Goal: Task Accomplishment & Management: Complete application form

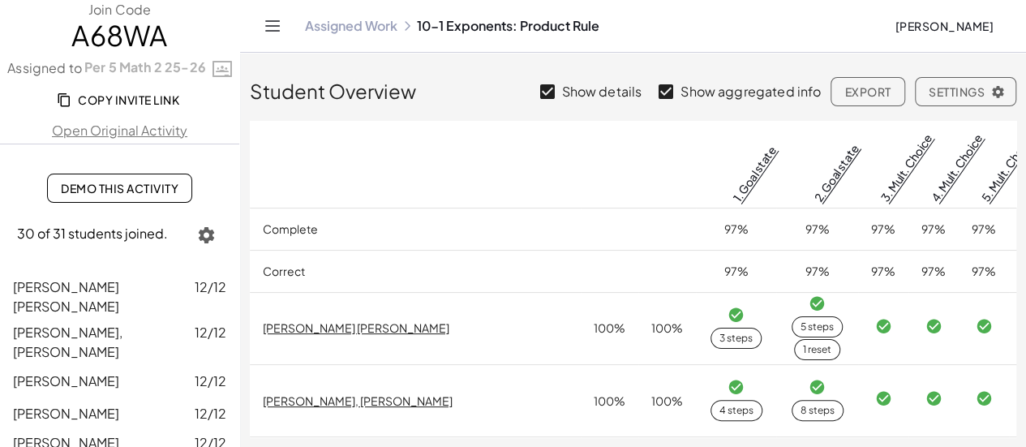
click at [327, 28] on link "Assigned Work" at bounding box center [351, 26] width 92 height 16
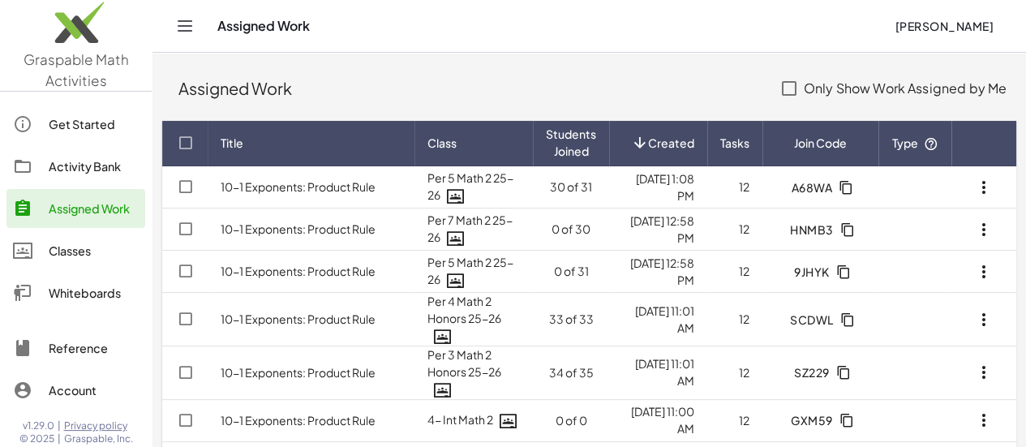
click at [89, 178] on link "Activity Bank" at bounding box center [75, 166] width 139 height 39
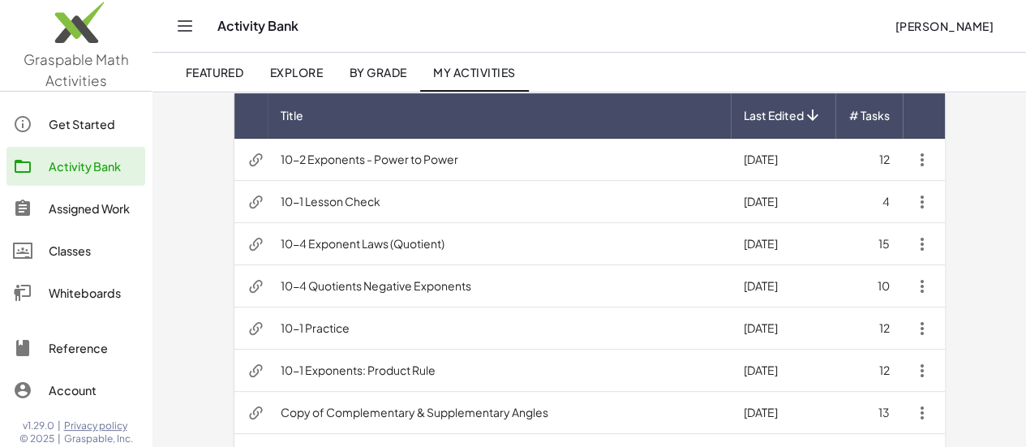
scroll to position [135, 0]
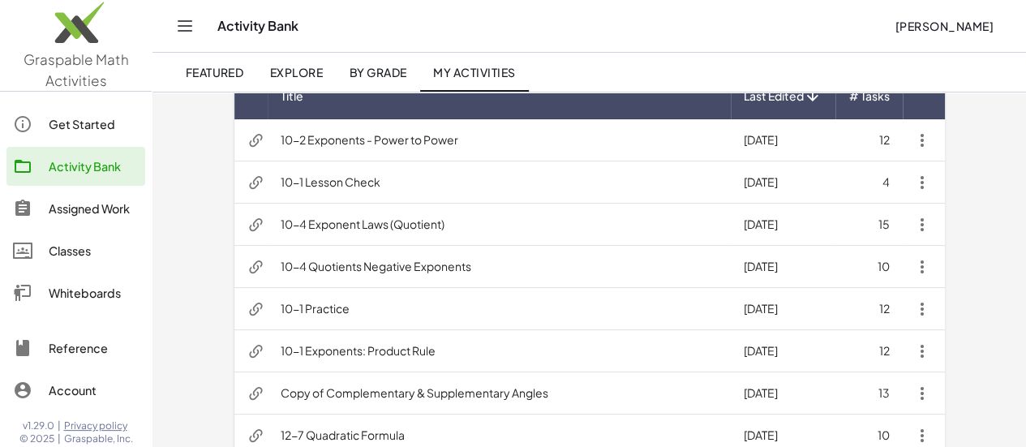
click at [351, 348] on td "10-1 Exponents: Product Rule" at bounding box center [499, 351] width 463 height 42
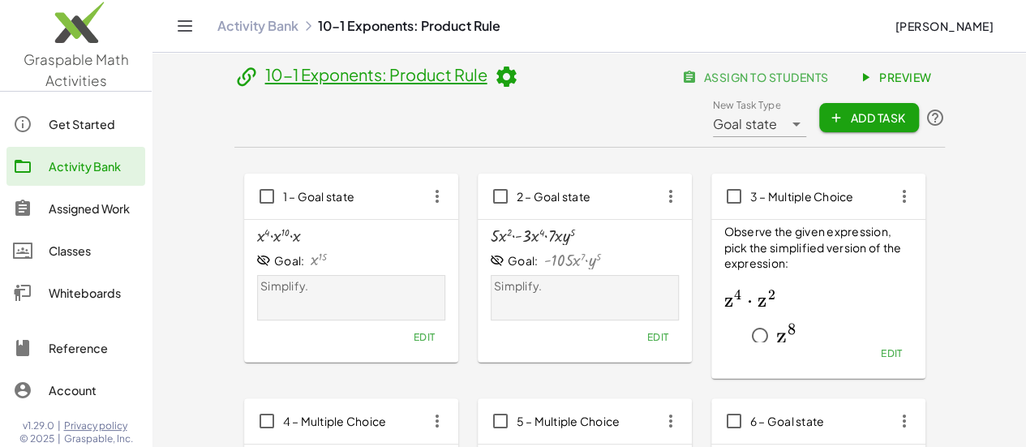
click at [672, 88] on button "assign to students" at bounding box center [756, 76] width 169 height 29
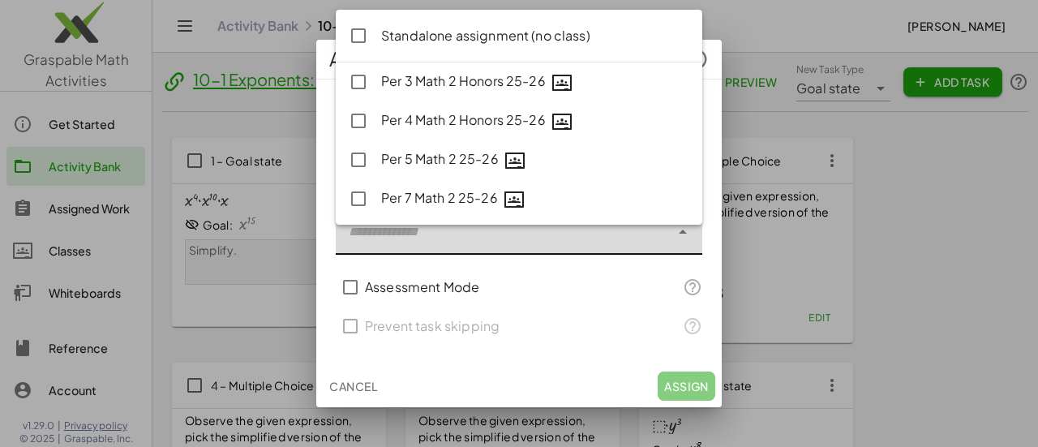
click at [580, 230] on div at bounding box center [503, 231] width 334 height 45
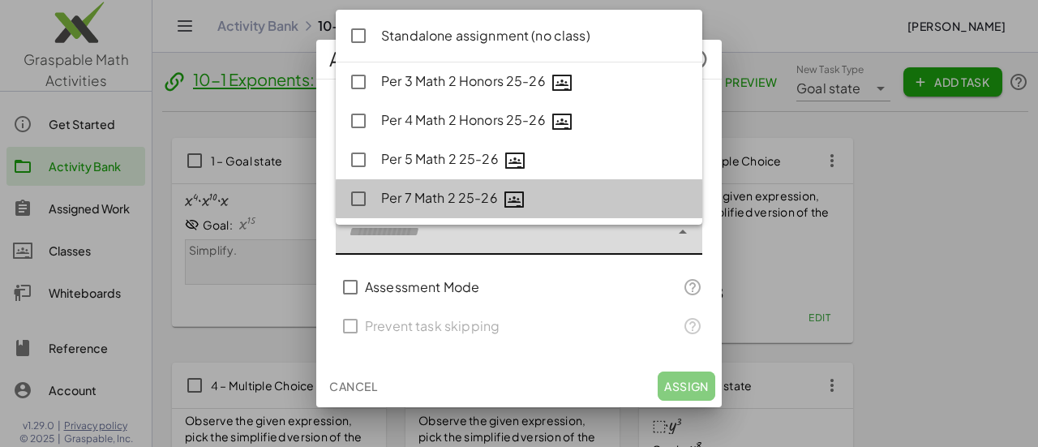
click at [487, 200] on div "Per 7 Math 2 25-26" at bounding box center [535, 198] width 308 height 21
type input "**********"
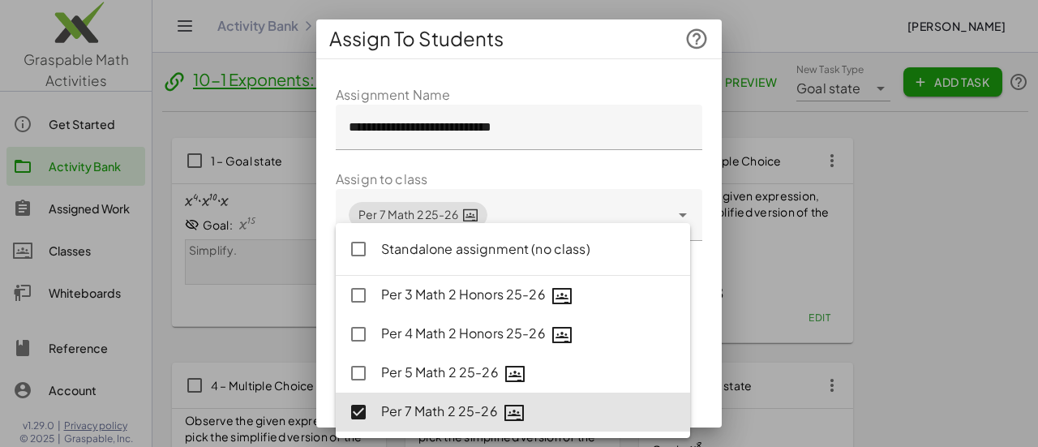
click at [652, 162] on form "**********" at bounding box center [519, 301] width 367 height 433
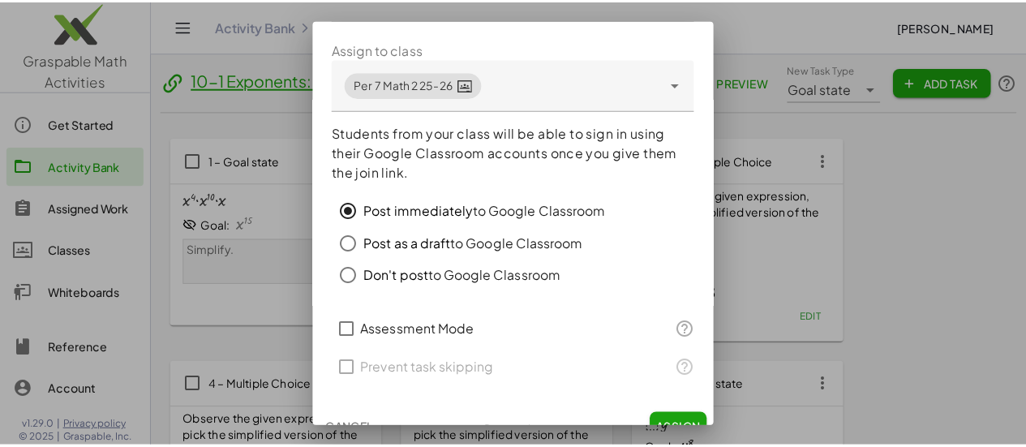
scroll to position [152, 0]
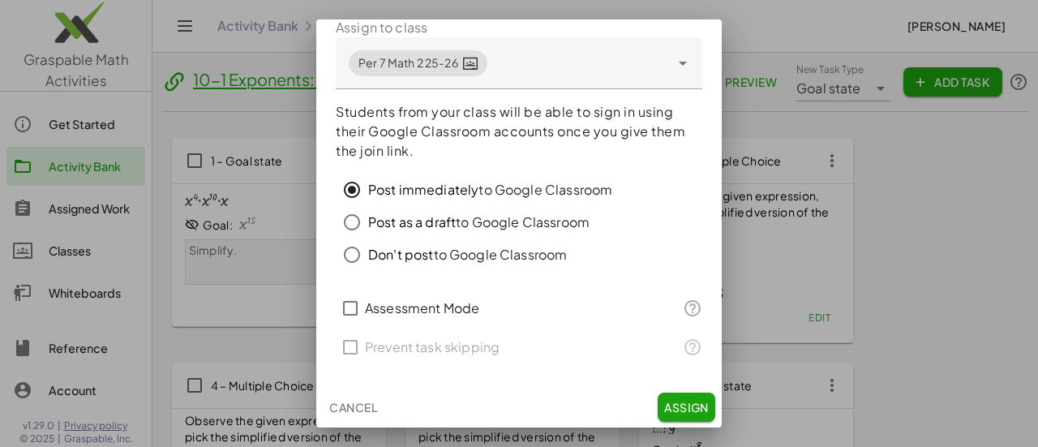
click at [677, 414] on button "Assign" at bounding box center [687, 407] width 58 height 29
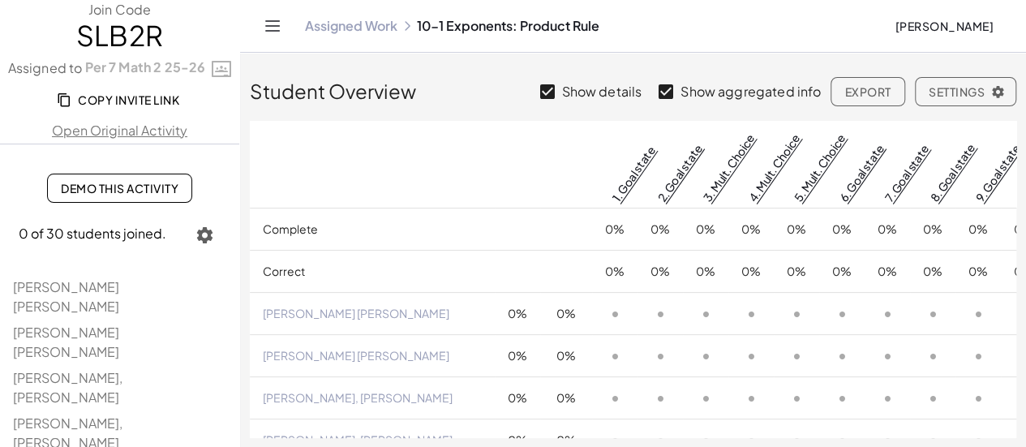
click at [260, 29] on button "Toggle navigation" at bounding box center [273, 26] width 26 height 26
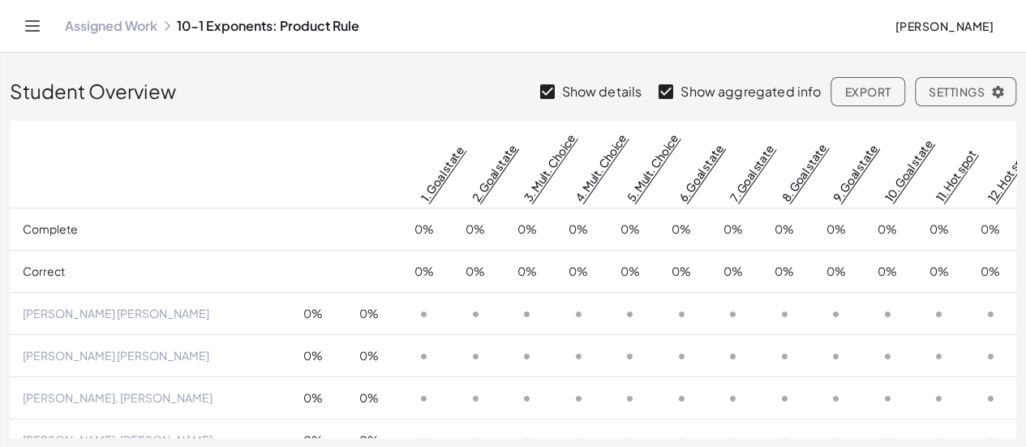
click at [33, 32] on icon "Toggle navigation" at bounding box center [32, 25] width 19 height 19
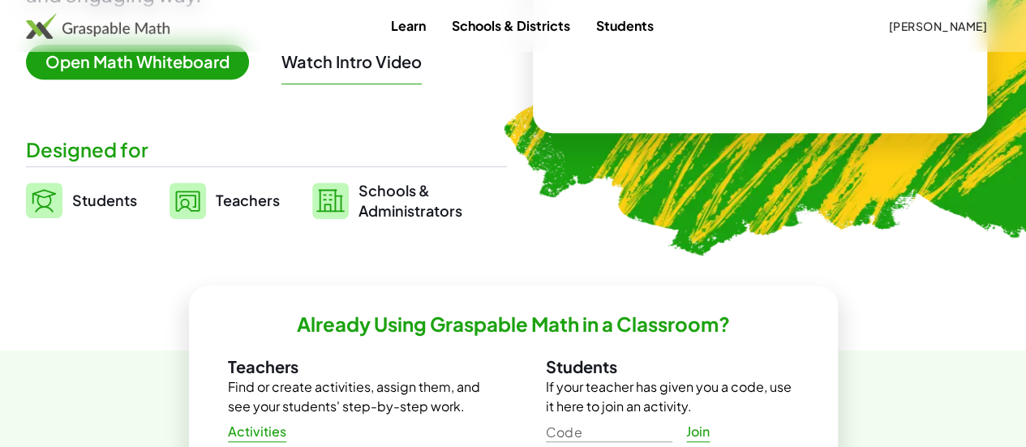
scroll to position [406, 0]
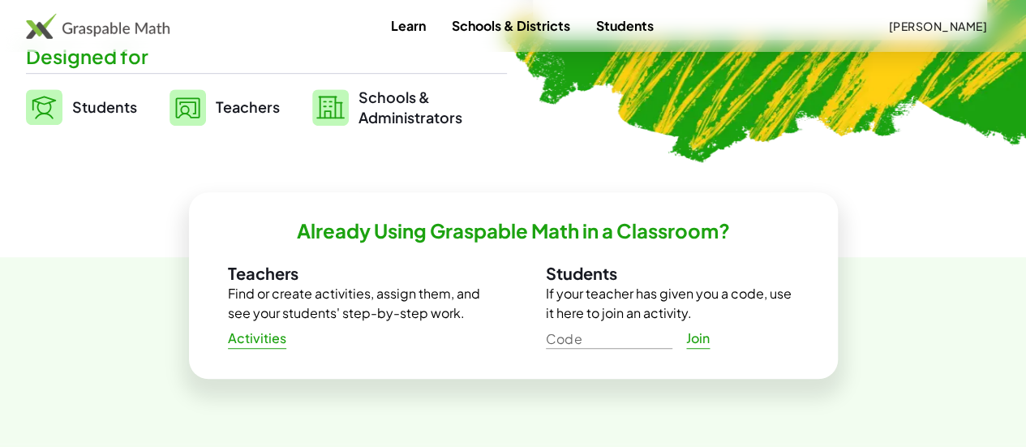
click at [271, 105] on span "Teachers" at bounding box center [248, 106] width 64 height 19
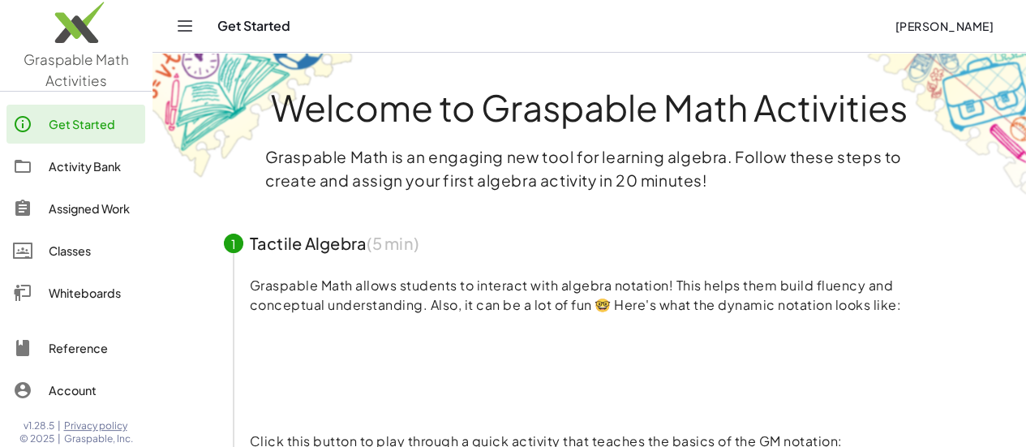
click at [62, 256] on div "Classes" at bounding box center [94, 250] width 90 height 19
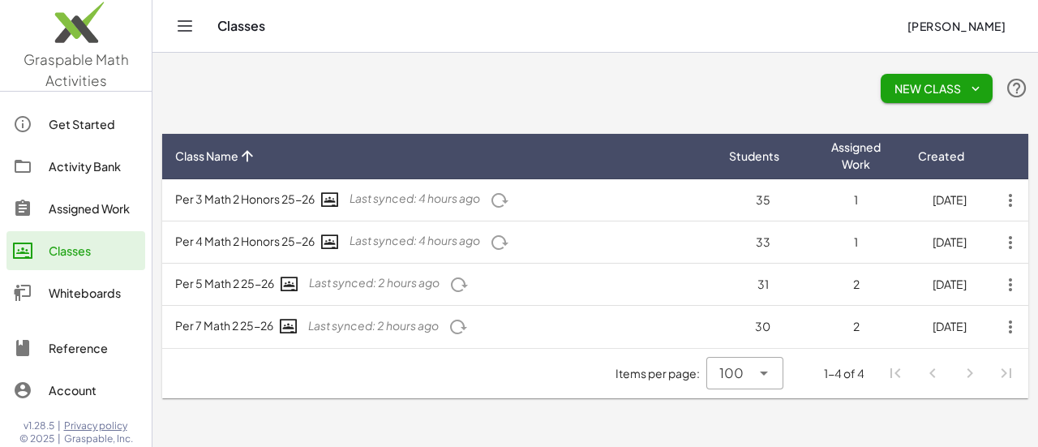
click at [459, 329] on icon "button" at bounding box center [458, 326] width 19 height 19
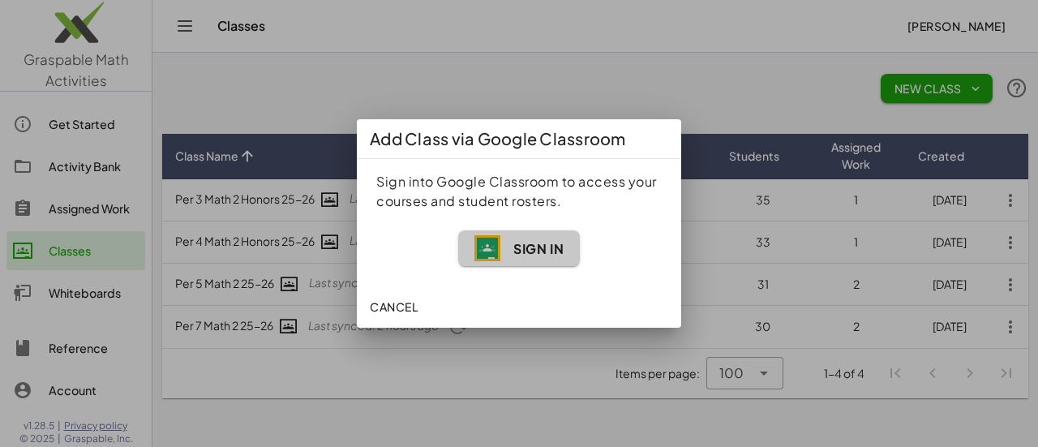
click at [539, 255] on span "Sign In" at bounding box center [538, 248] width 50 height 17
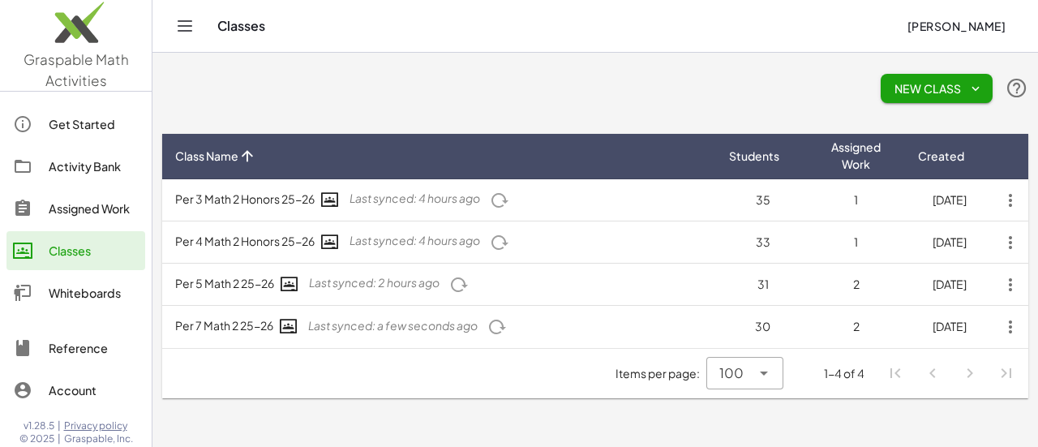
click at [503, 328] on icon "button" at bounding box center [496, 326] width 19 height 19
click at [258, 322] on td "Per 7 Math 2 25-26 Last synced: a few seconds ago" at bounding box center [439, 327] width 554 height 42
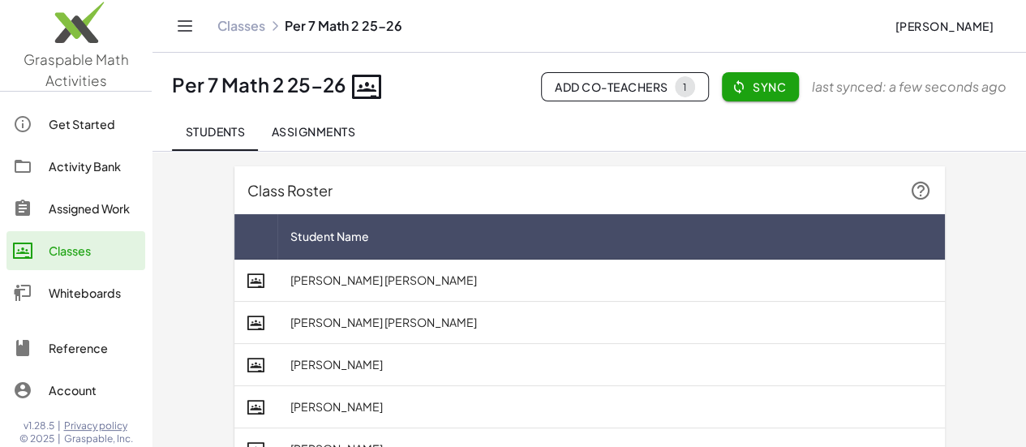
click at [355, 131] on span "Assignments" at bounding box center [313, 131] width 84 height 15
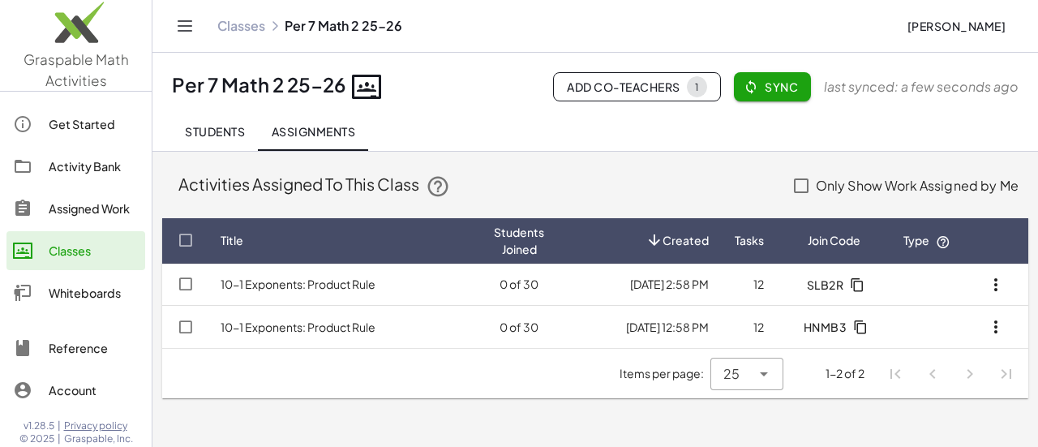
click at [90, 215] on div "Assigned Work" at bounding box center [94, 208] width 90 height 19
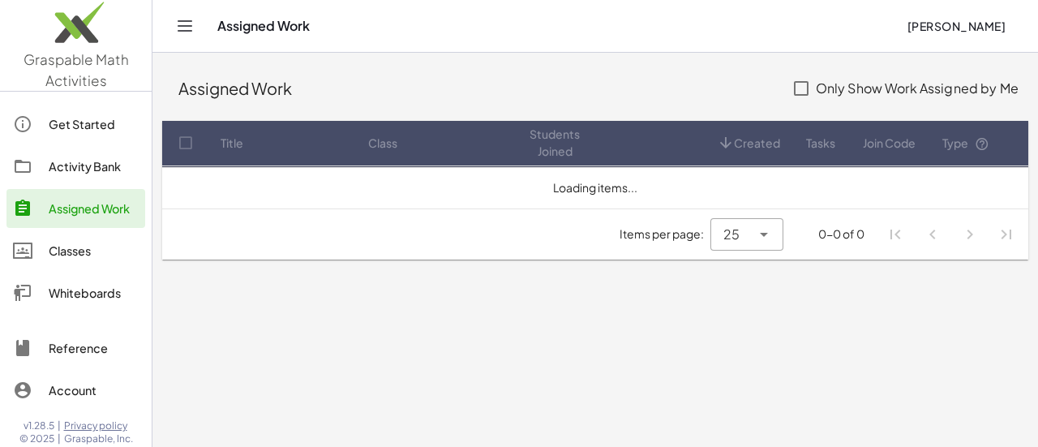
click at [83, 168] on div "Activity Bank" at bounding box center [94, 166] width 90 height 19
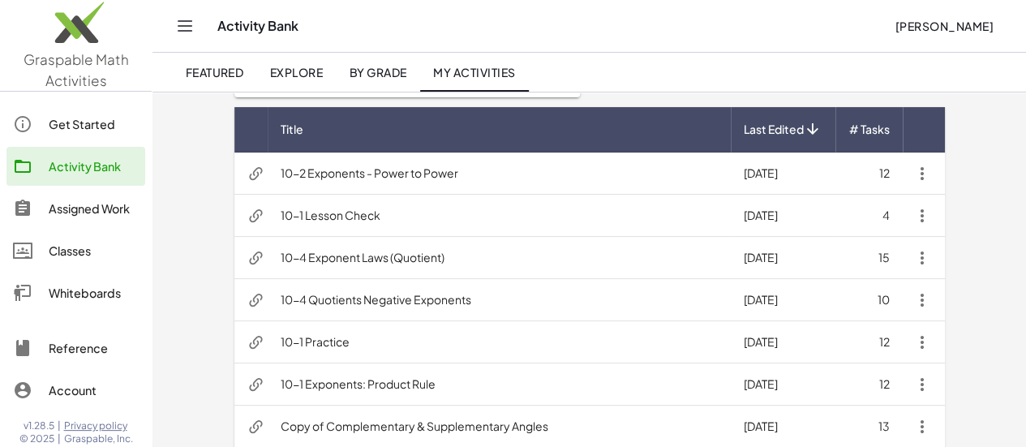
scroll to position [135, 0]
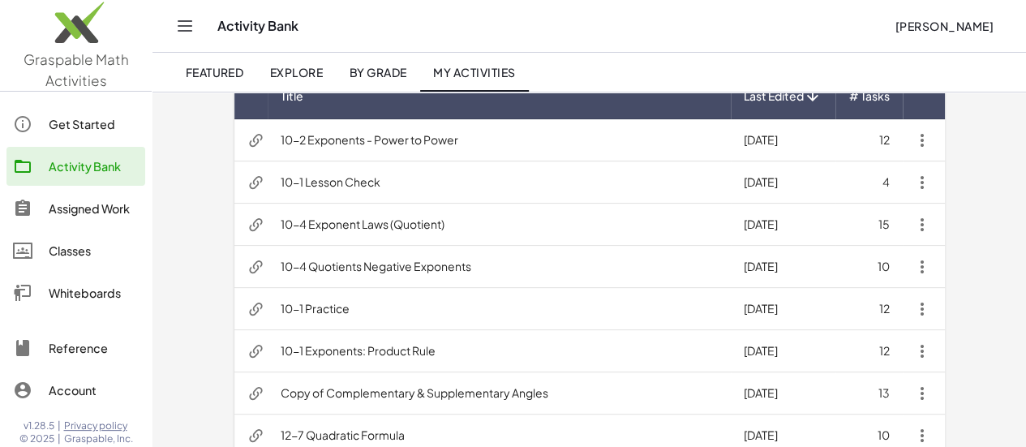
click at [362, 347] on td "10-1 Exponents: Product Rule" at bounding box center [499, 351] width 463 height 42
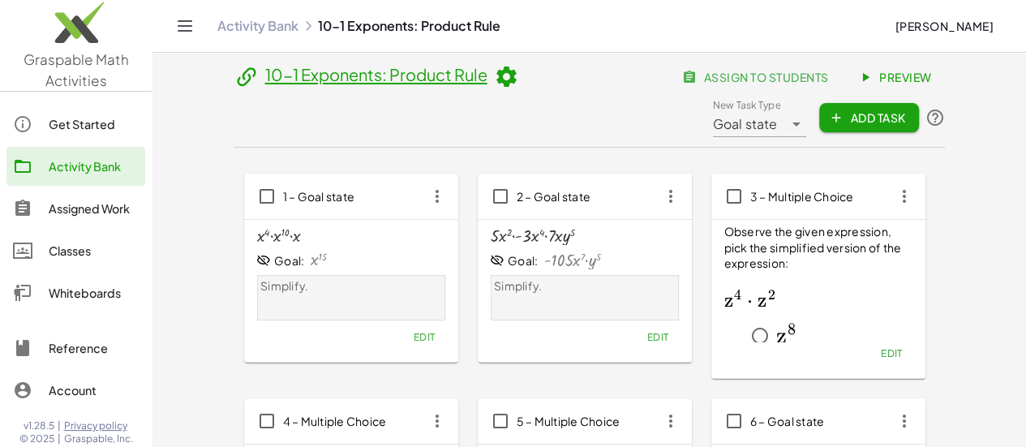
click at [685, 84] on span "assign to students" at bounding box center [756, 77] width 143 height 15
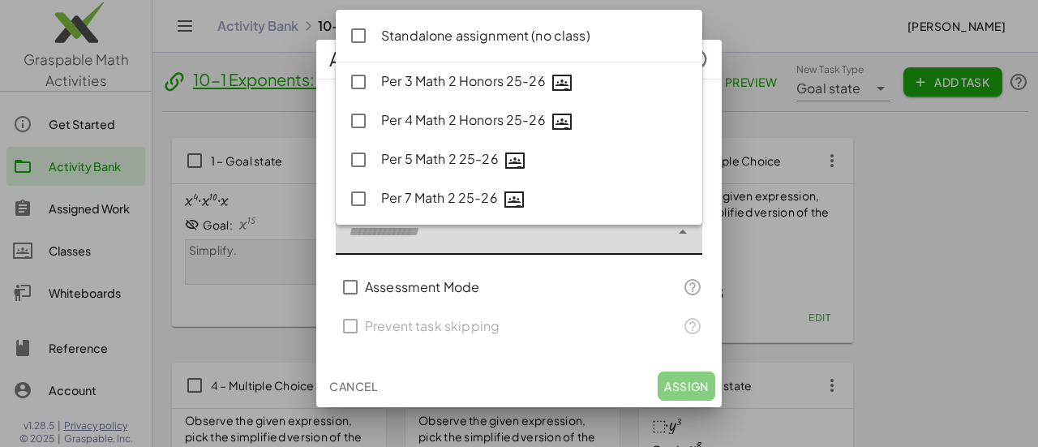
click at [500, 242] on div at bounding box center [503, 231] width 334 height 45
click at [410, 204] on div "Per 7 Math 2 25-26" at bounding box center [535, 198] width 308 height 21
type input "**********"
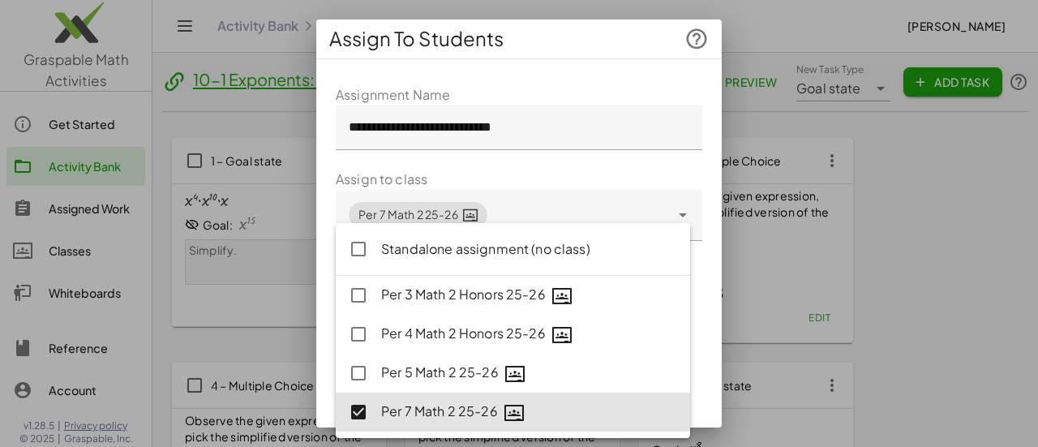
click at [595, 157] on form "**********" at bounding box center [519, 301] width 367 height 433
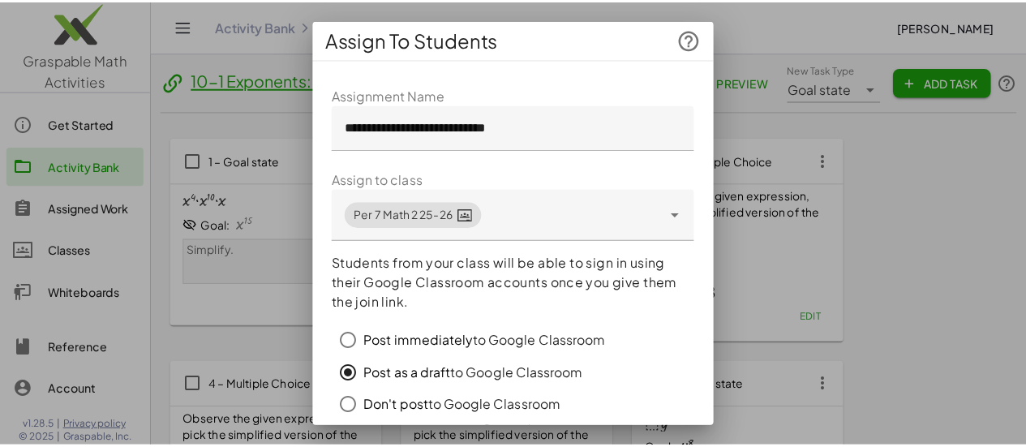
scroll to position [152, 0]
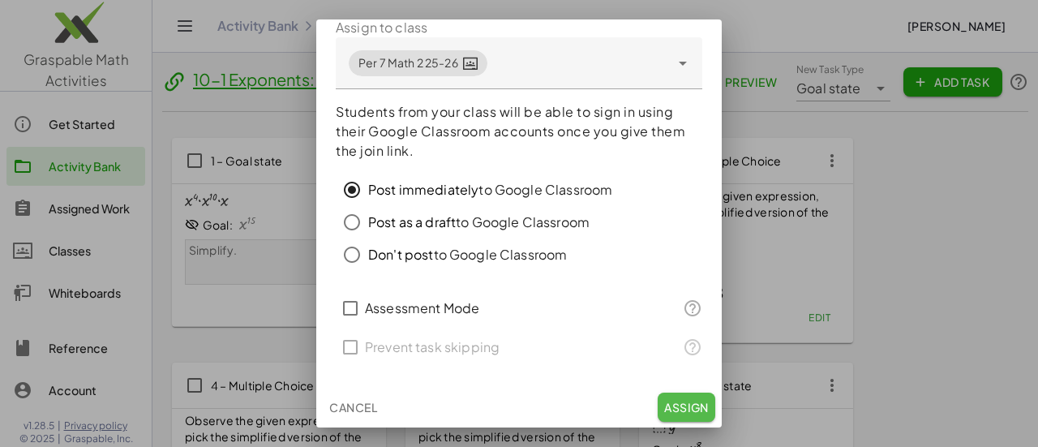
click at [672, 410] on span "Assign" at bounding box center [686, 407] width 45 height 15
